Goal: Information Seeking & Learning: Check status

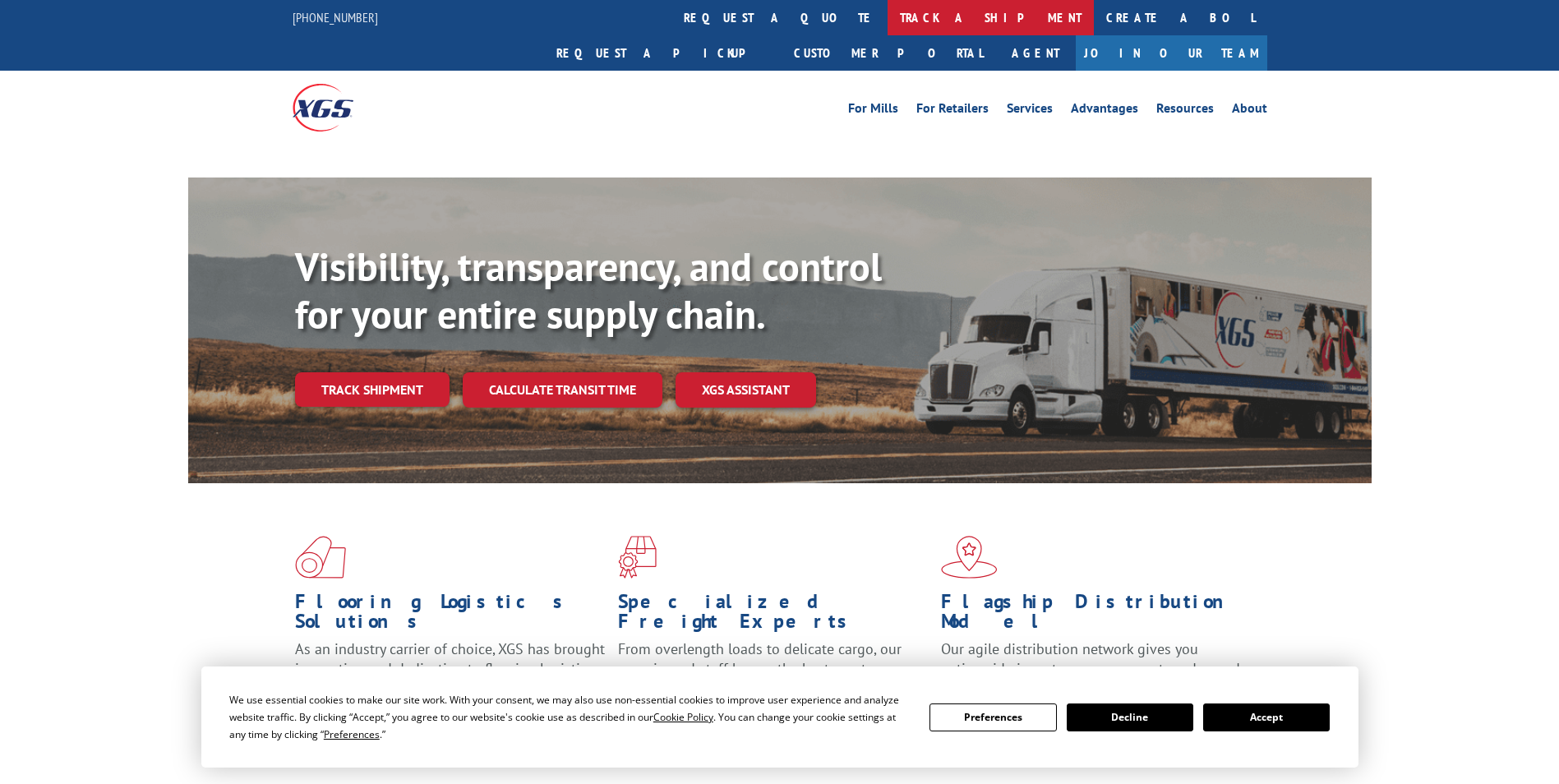
click at [888, 20] on link "track a shipment" at bounding box center [991, 17] width 206 height 35
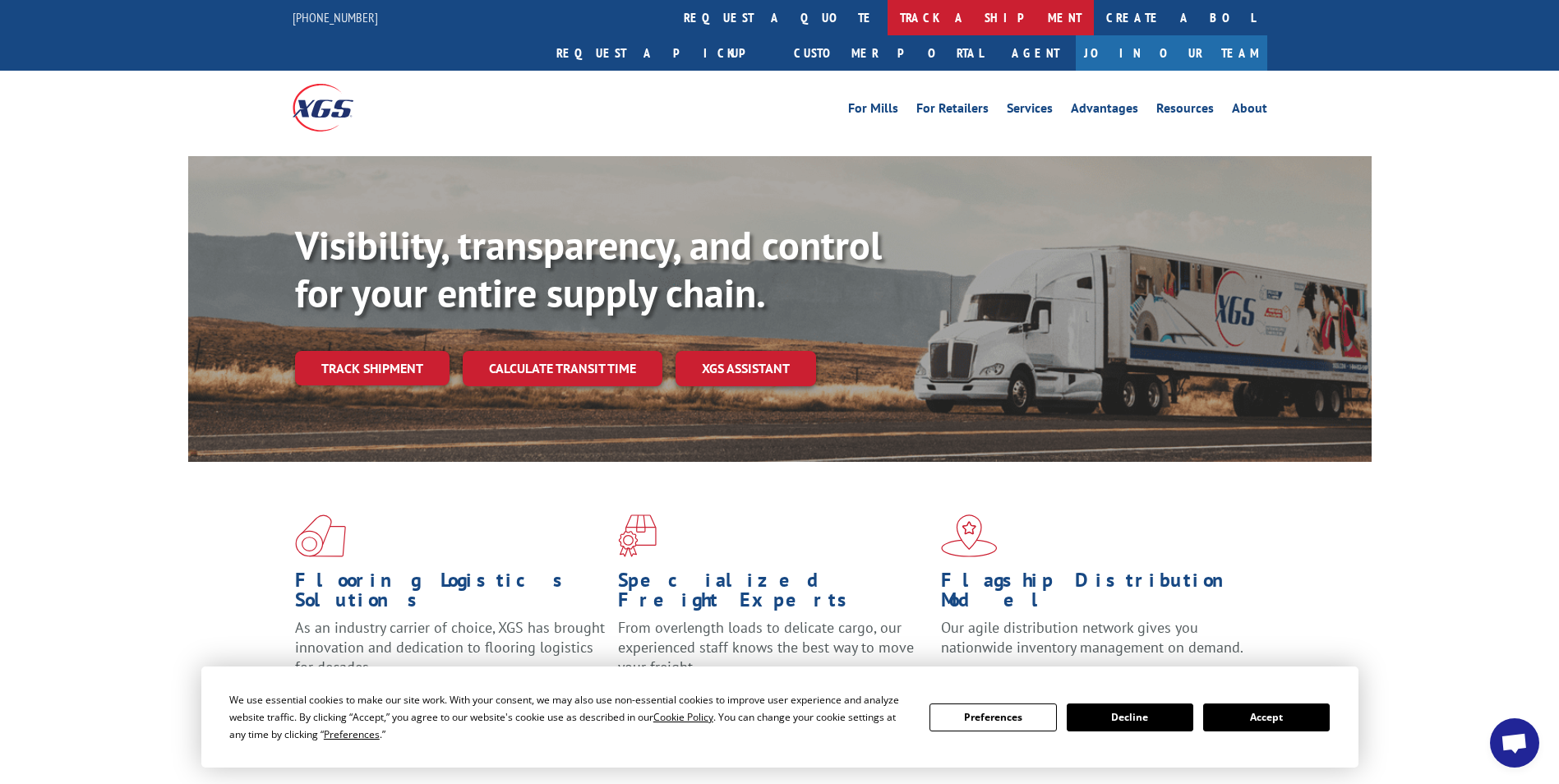
click at [888, 21] on link "track a shipment" at bounding box center [991, 17] width 206 height 35
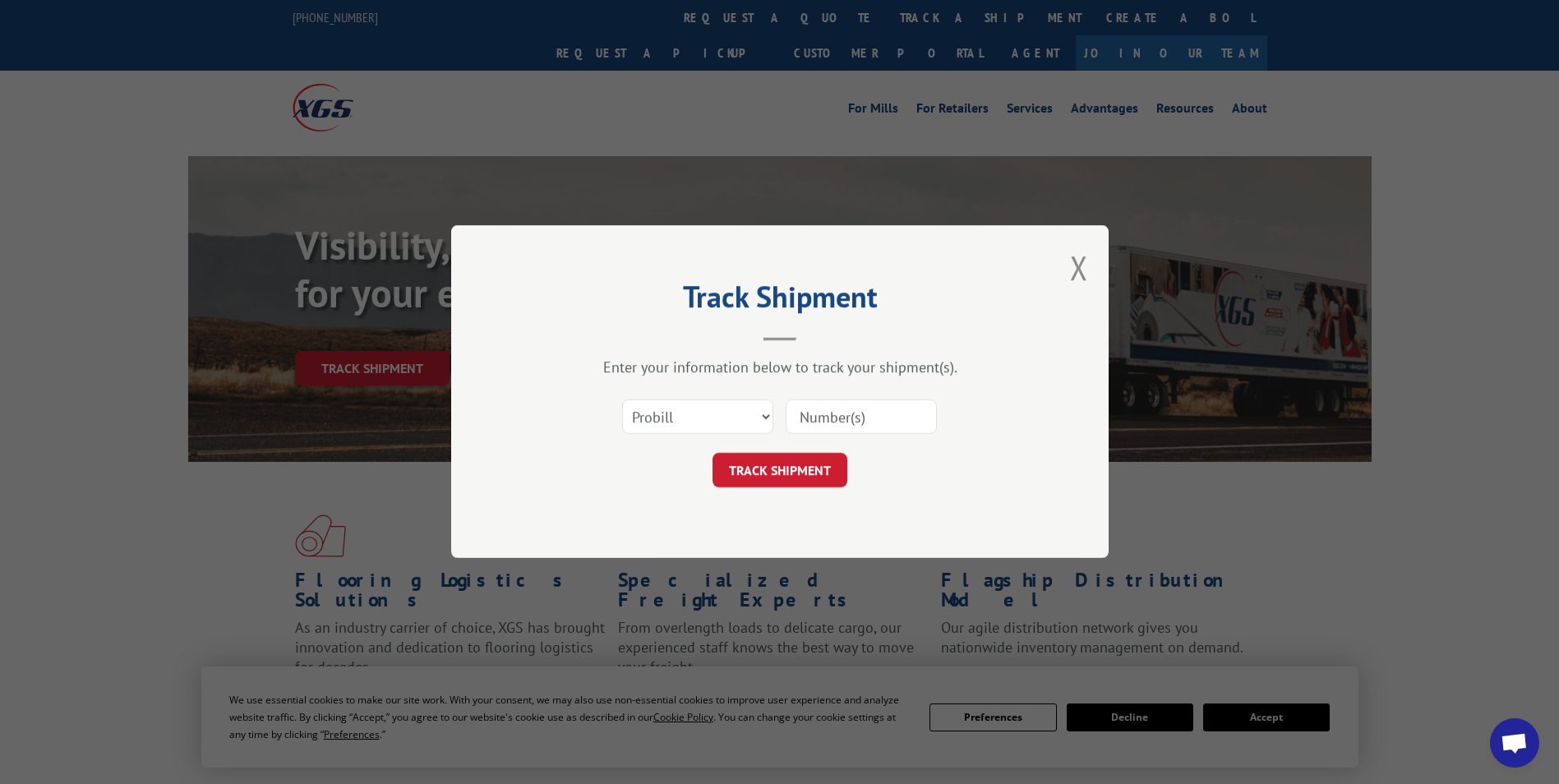
click at [844, 432] on input at bounding box center [861, 418] width 151 height 34
paste input "17450669"
type input "17450669"
click at [761, 474] on button "TRACK SHIPMENT" at bounding box center [780, 471] width 135 height 34
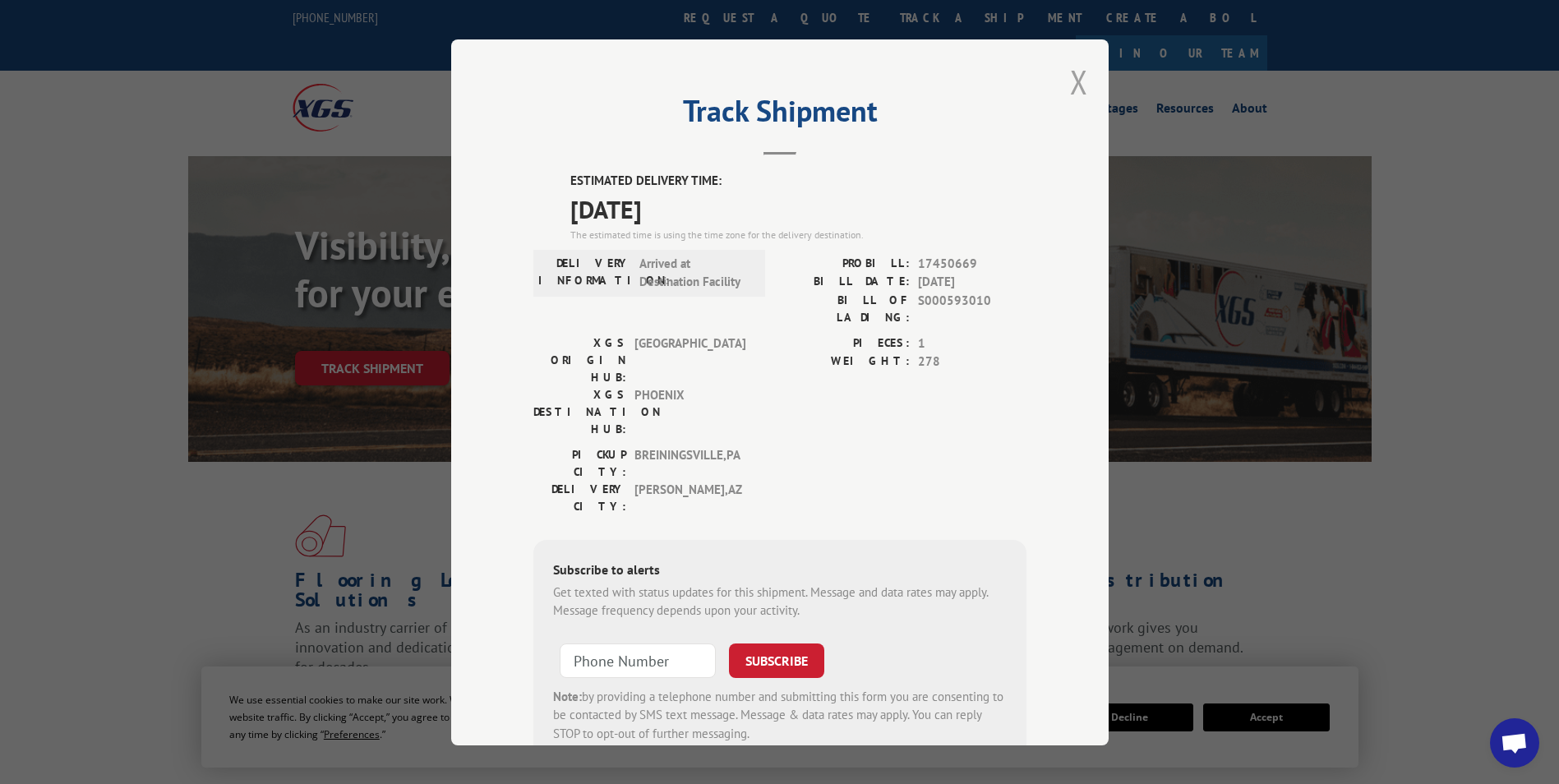
click at [1076, 77] on button "Close modal" at bounding box center [1079, 81] width 18 height 43
